Goal: Task Accomplishment & Management: Use online tool/utility

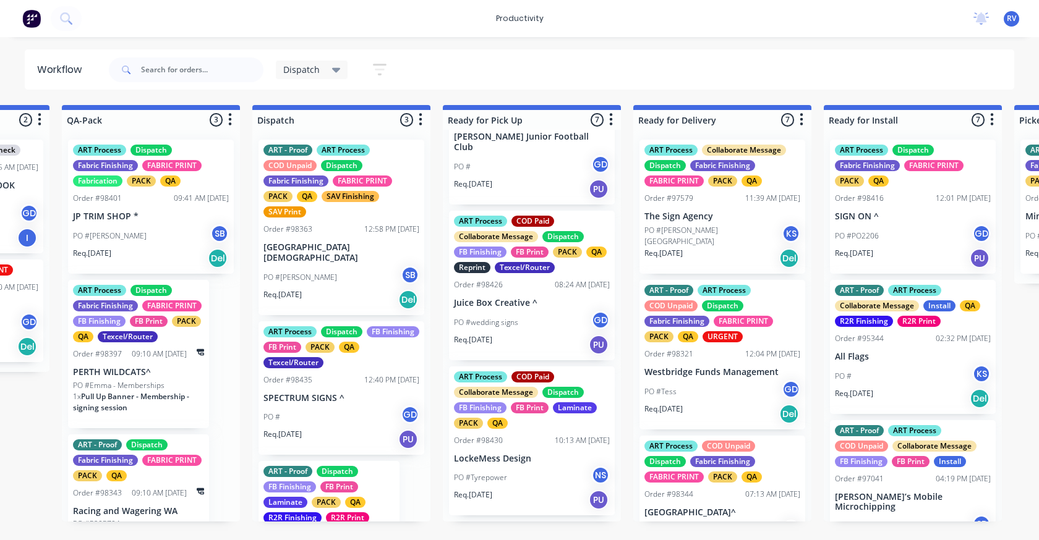
scroll to position [119, 0]
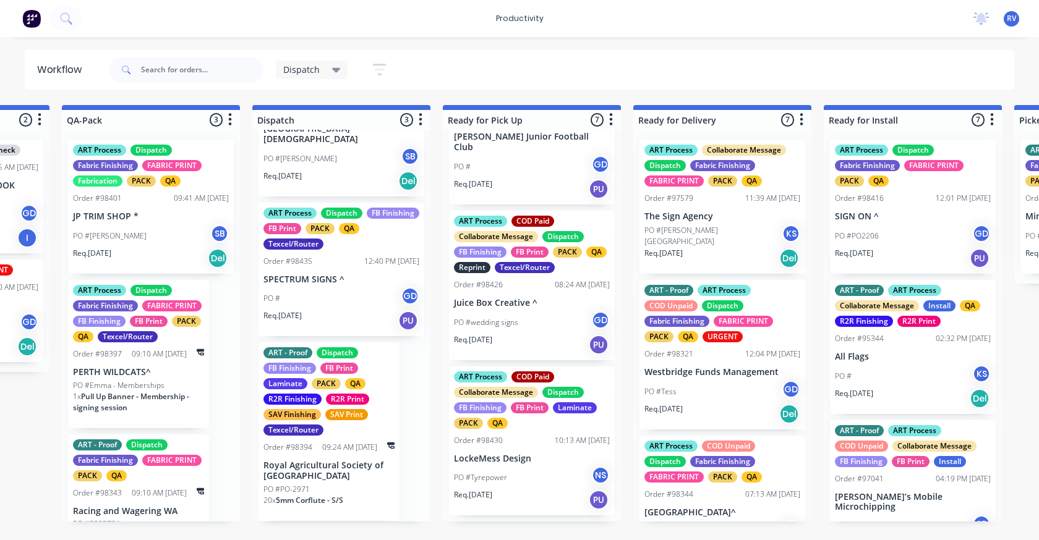
click at [548, 320] on div "PO #wedding signs GD" at bounding box center [532, 322] width 156 height 23
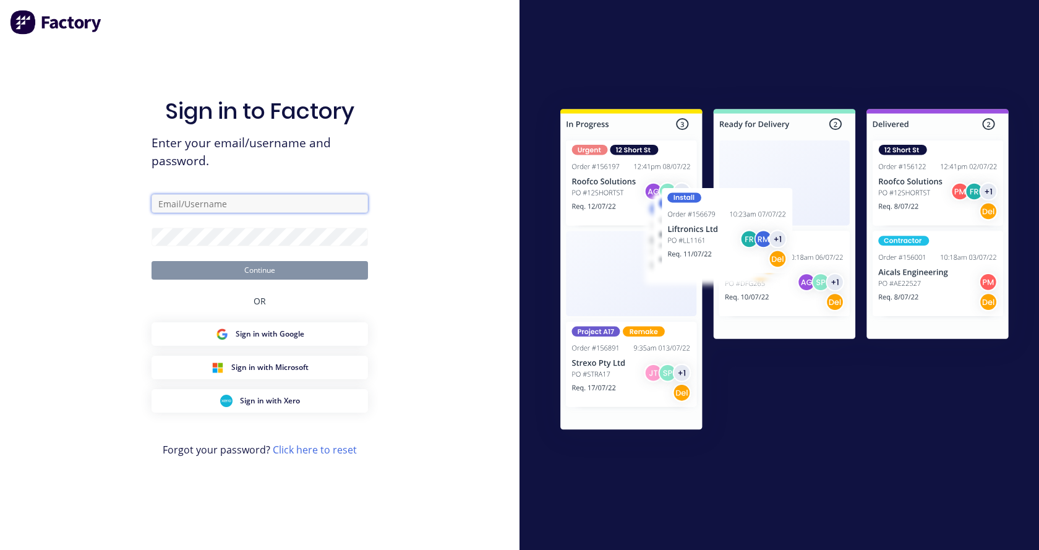
type input "[EMAIL_ADDRESS][DOMAIN_NAME]"
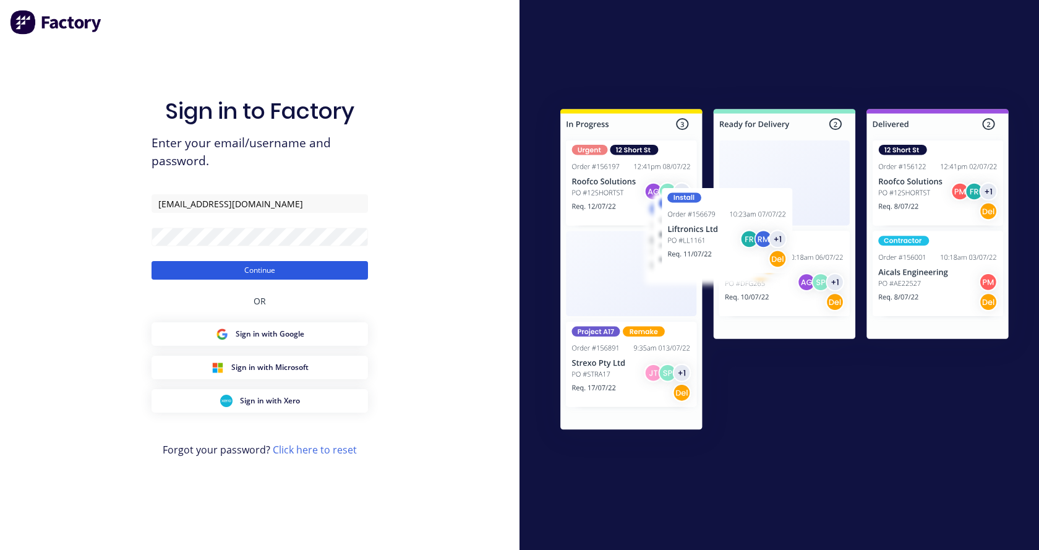
click at [228, 263] on button "Continue" at bounding box center [259, 270] width 216 height 19
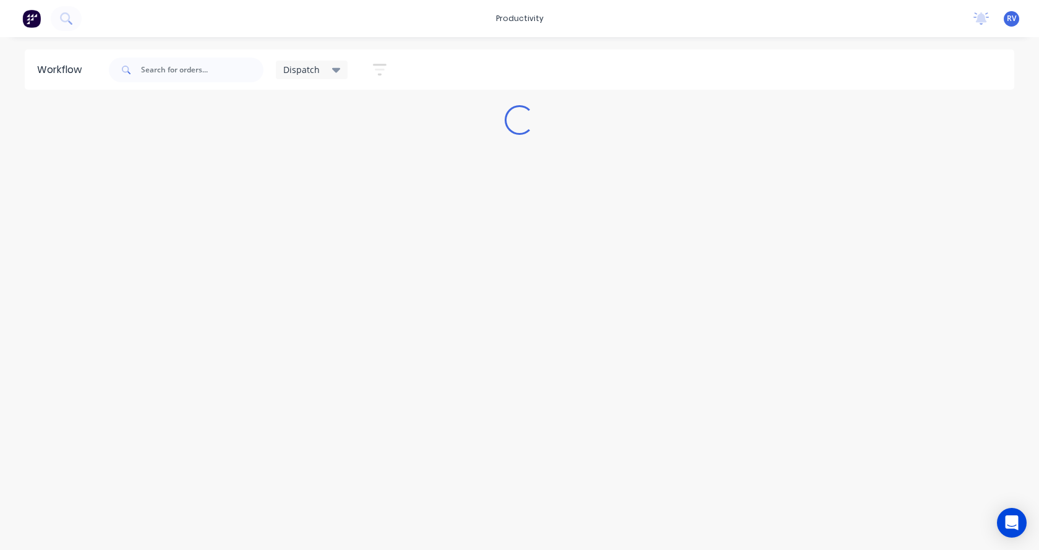
click at [332, 68] on icon at bounding box center [336, 70] width 9 height 5
click at [325, 156] on button "None" at bounding box center [351, 162] width 132 height 14
click at [209, 73] on input "text" at bounding box center [202, 69] width 122 height 25
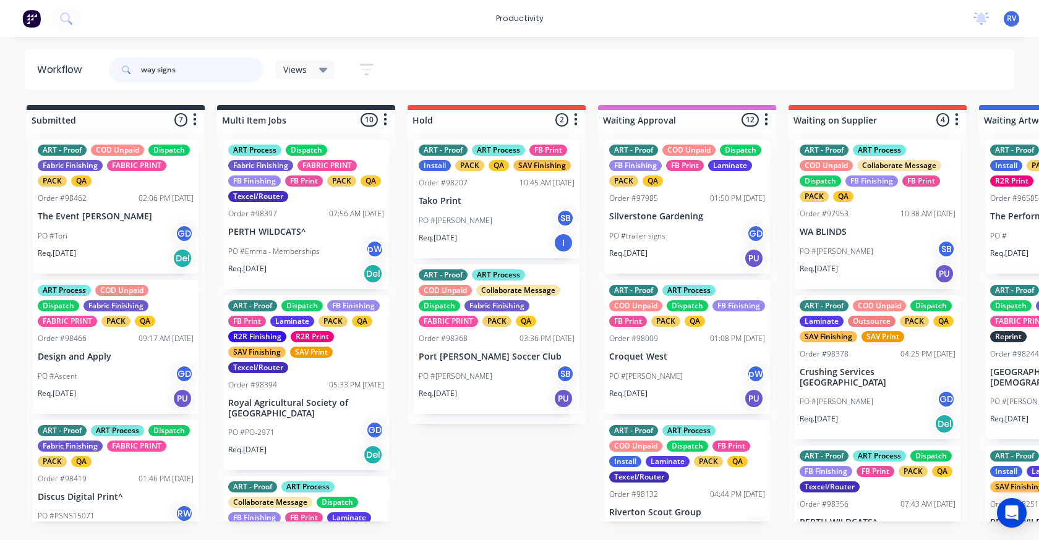
type input "way signs"
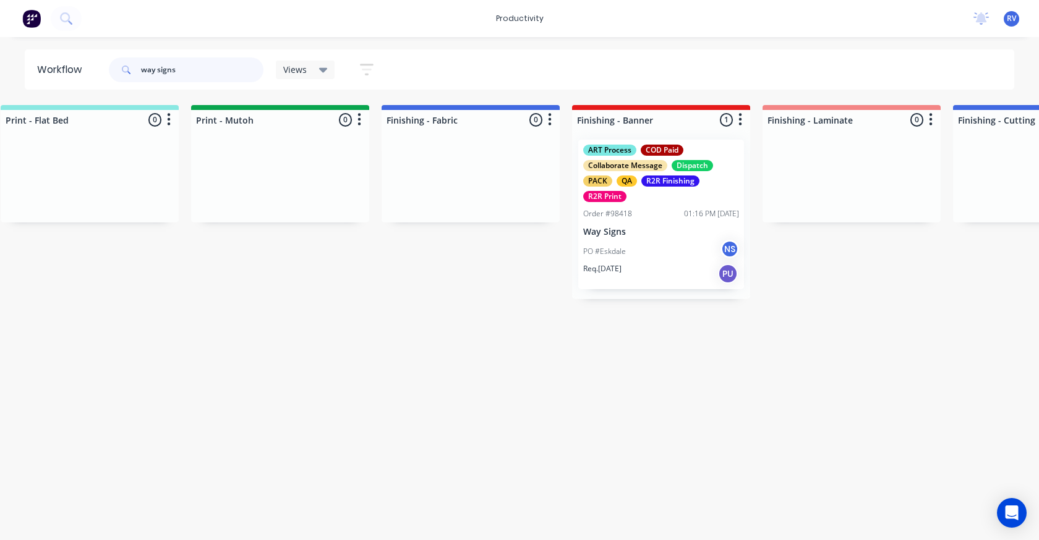
scroll to position [0, 1967]
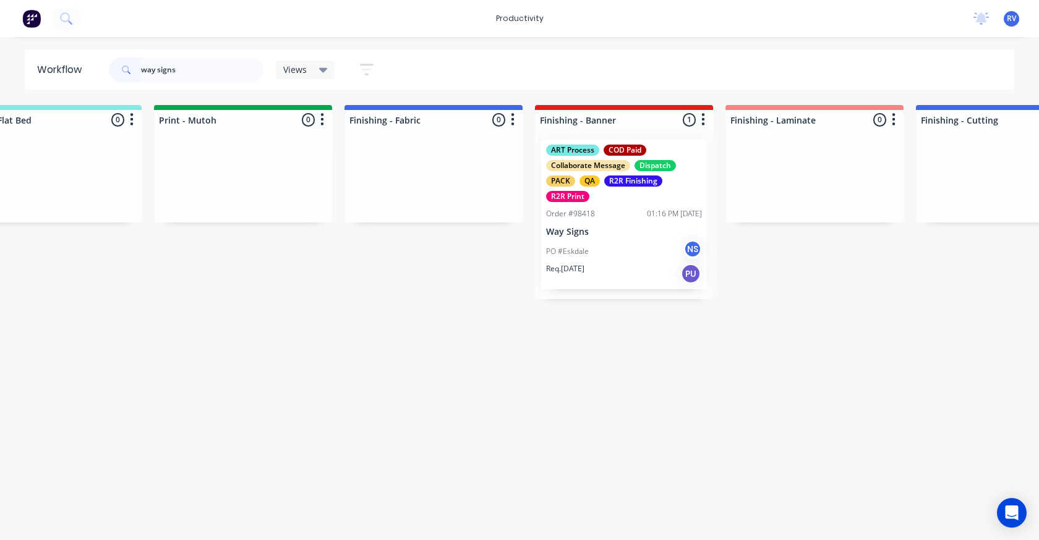
click at [610, 252] on div "PO #Eskdale NS" at bounding box center [624, 251] width 156 height 23
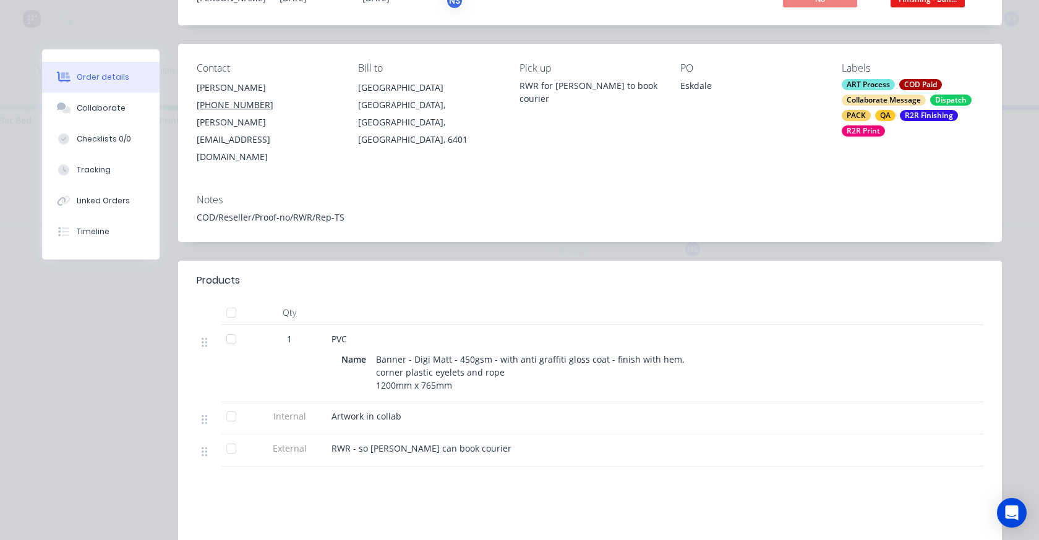
scroll to position [62, 0]
